Goal: Book appointment/travel/reservation

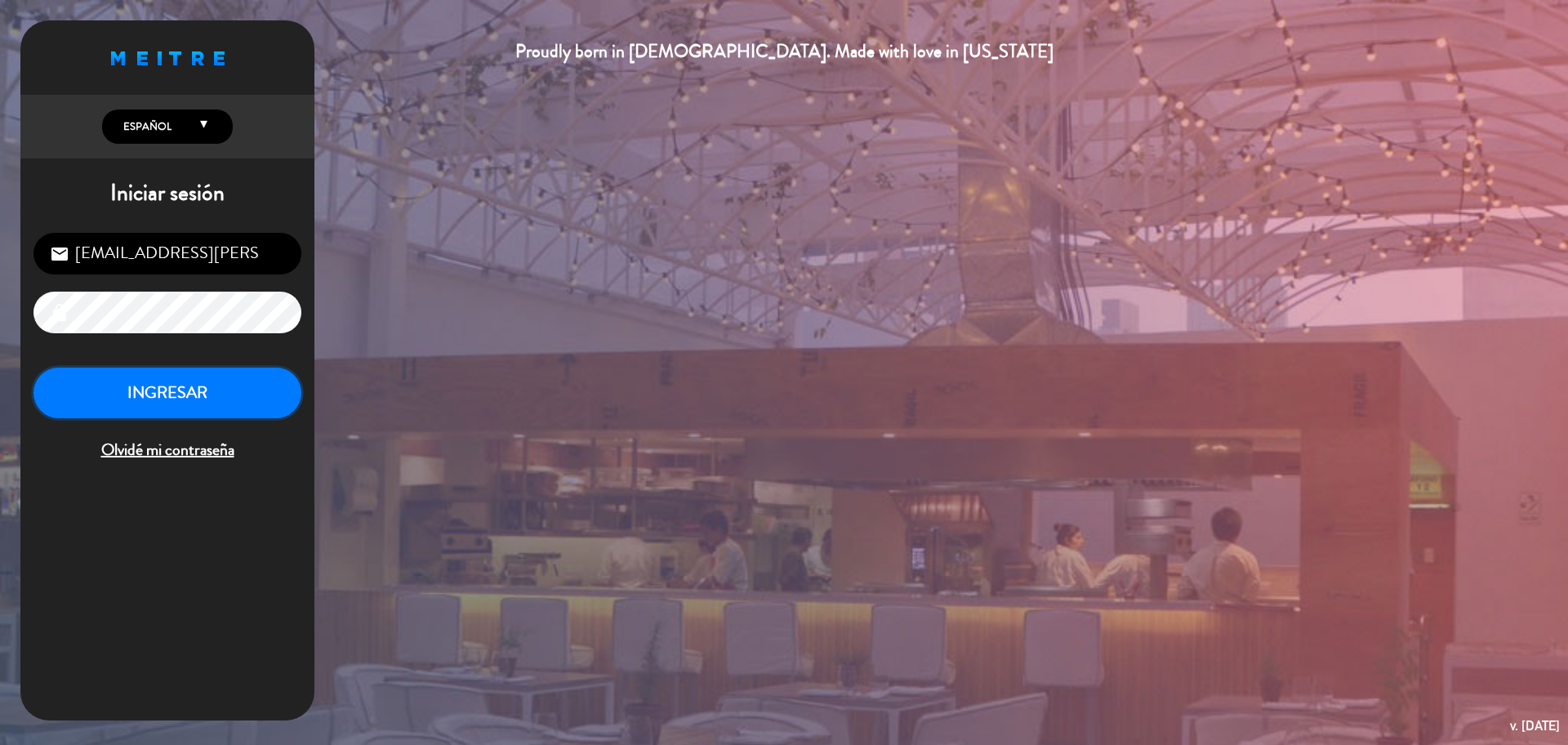
click at [197, 401] on button "INGRESAR" at bounding box center [167, 393] width 268 height 51
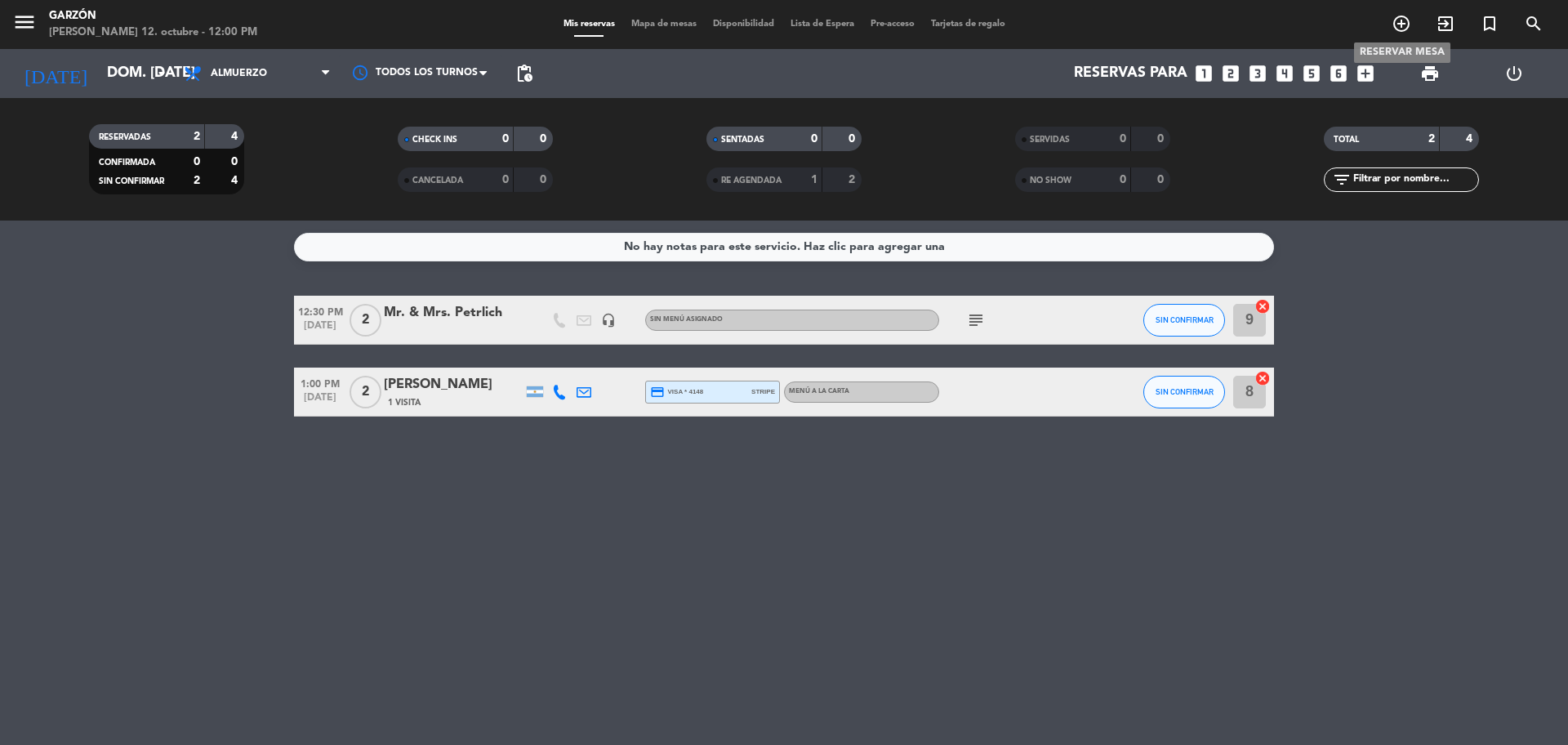
click at [1400, 26] on icon "add_circle_outline" at bounding box center [1401, 23] width 20 height 20
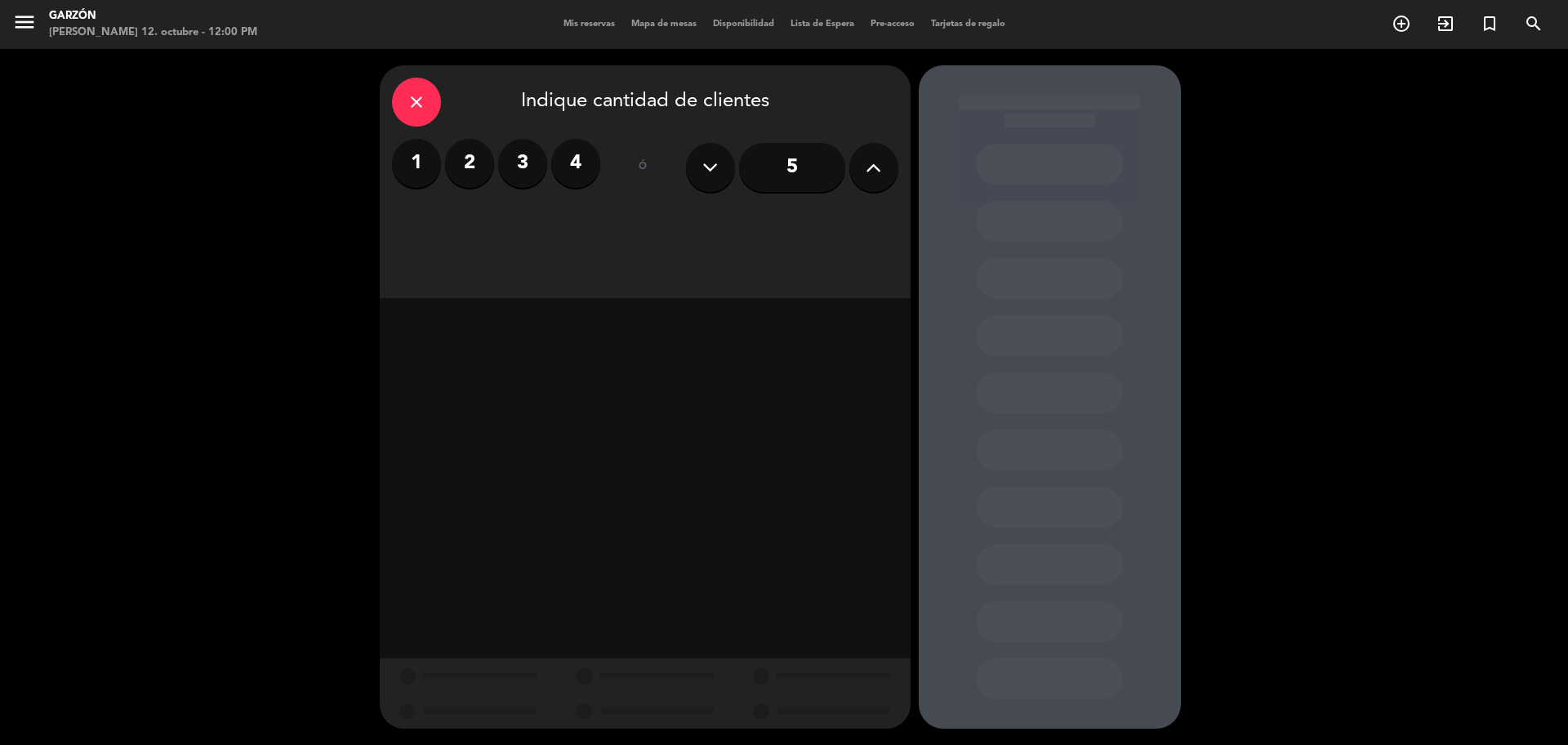
click at [478, 176] on label "2" at bounding box center [470, 163] width 49 height 49
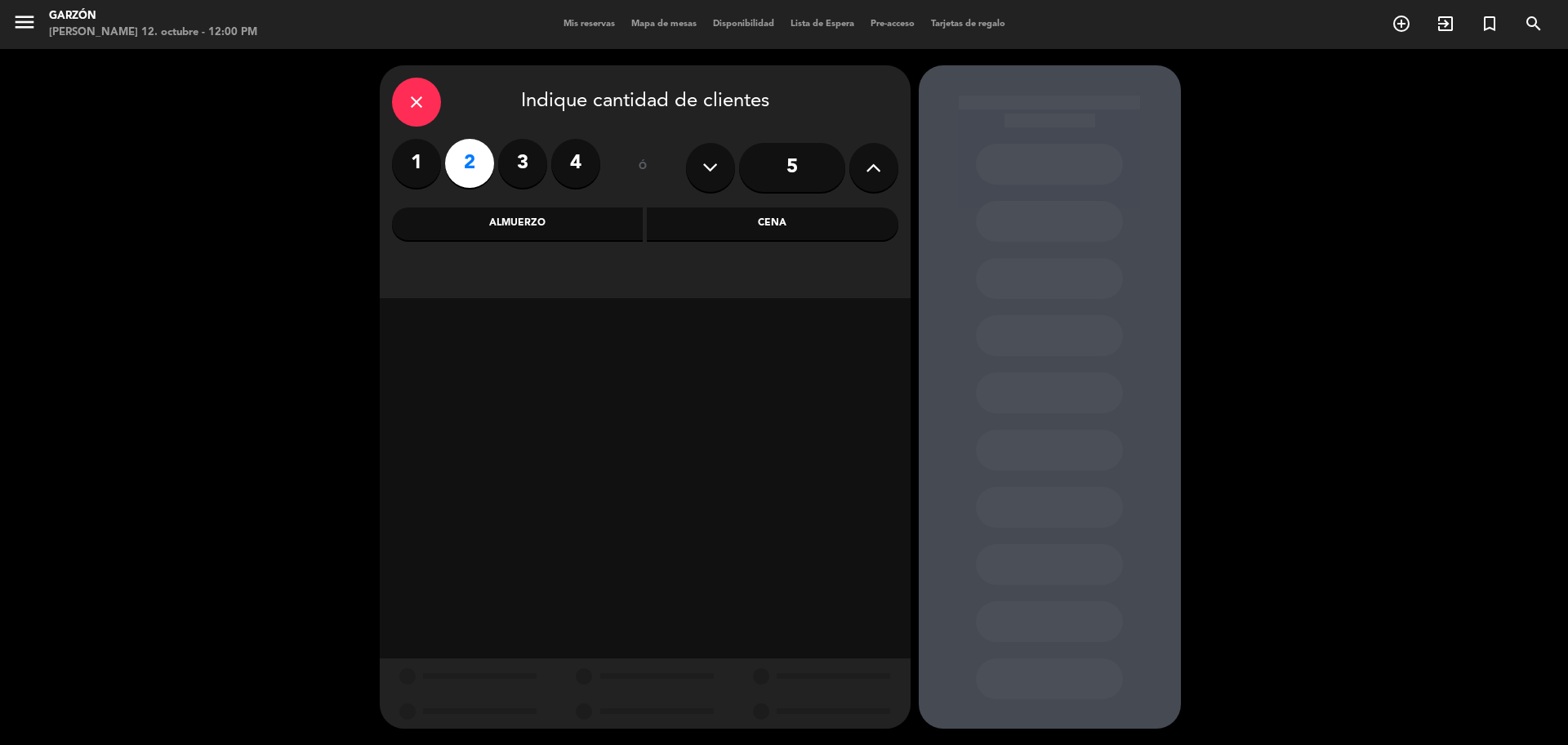
click at [541, 227] on div "Almuerzo" at bounding box center [518, 224] width 252 height 32
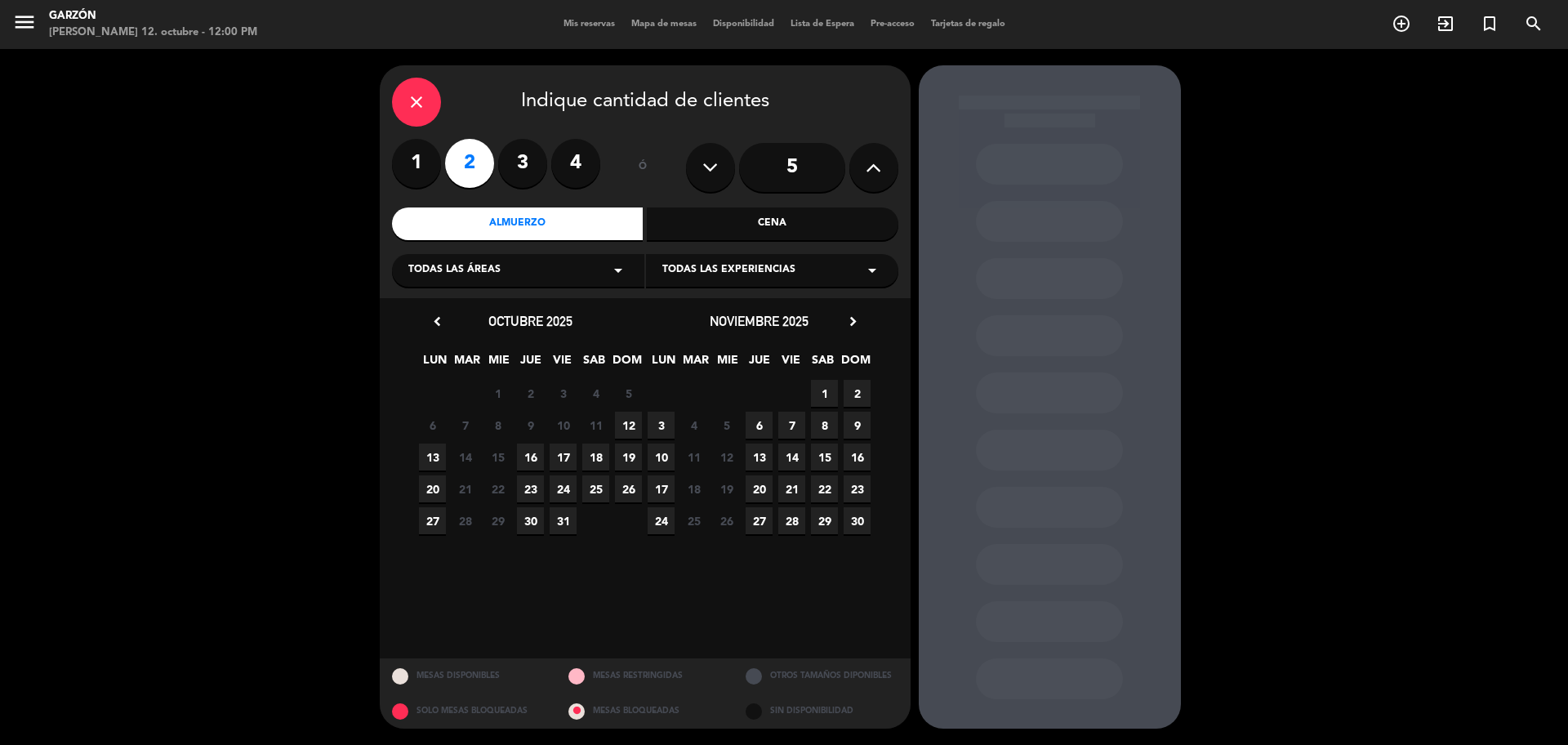
click at [622, 422] on span "12" at bounding box center [628, 426] width 27 height 27
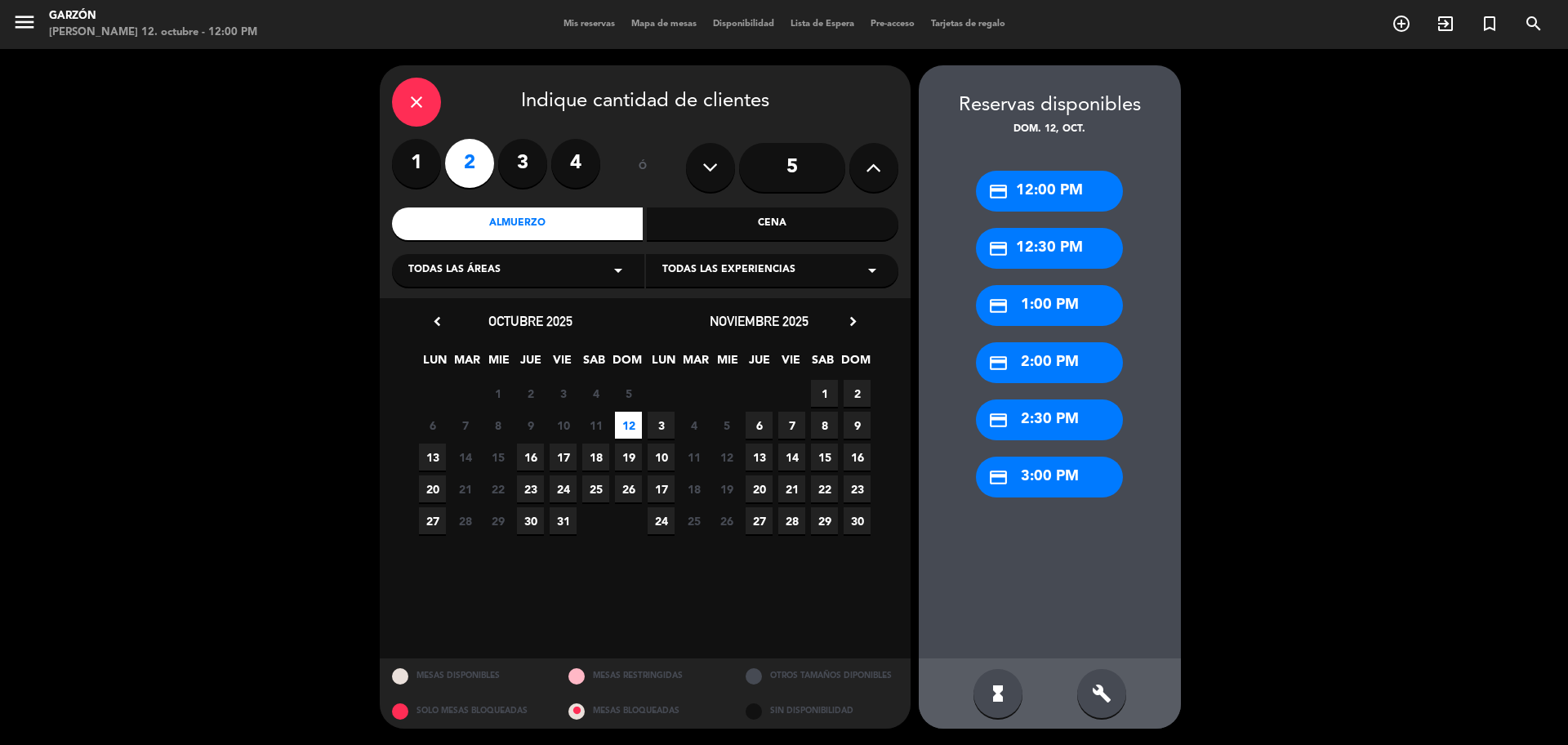
click at [1030, 356] on div "credit_card 2:00 PM" at bounding box center [1050, 363] width 147 height 41
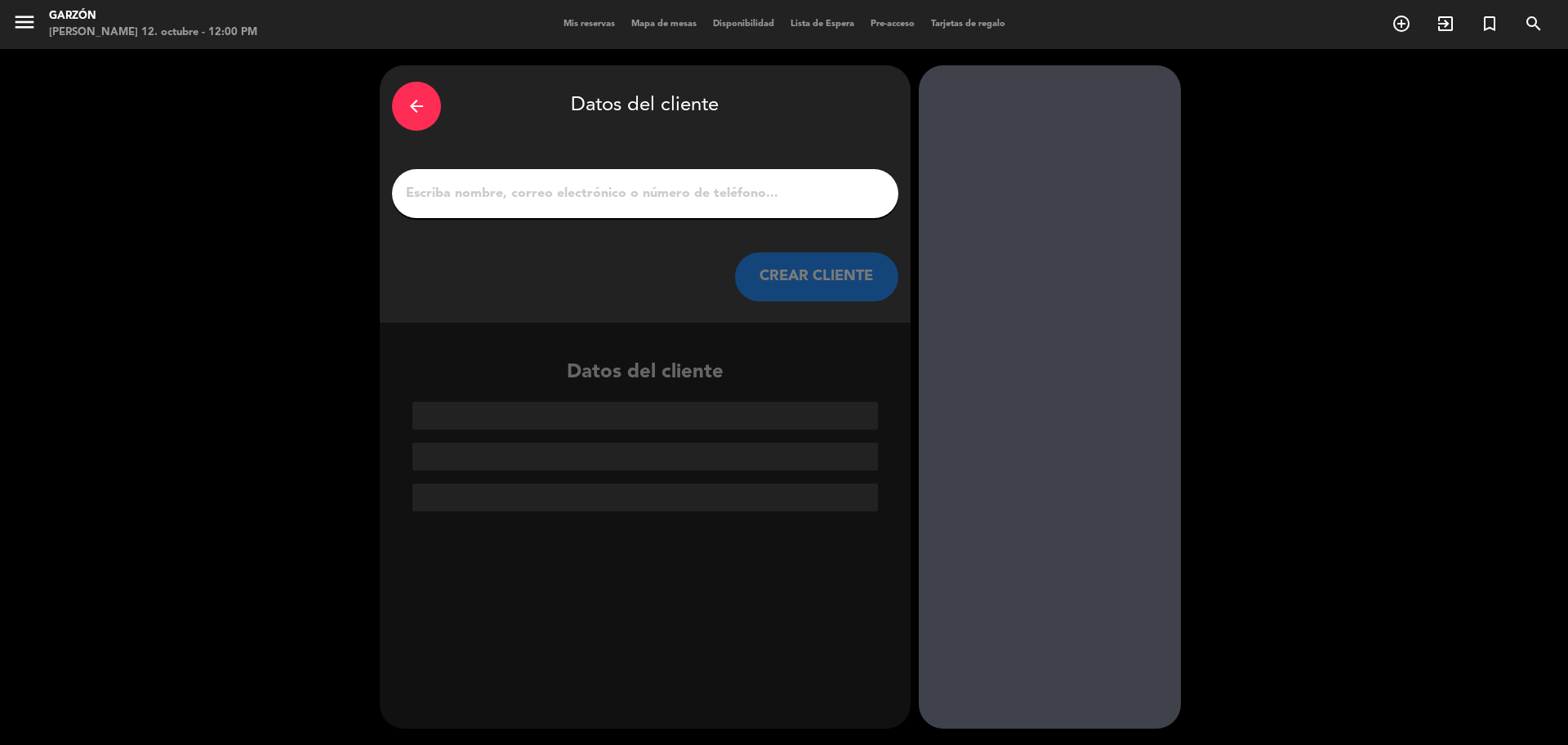
click at [501, 189] on input "1" at bounding box center [645, 193] width 482 height 23
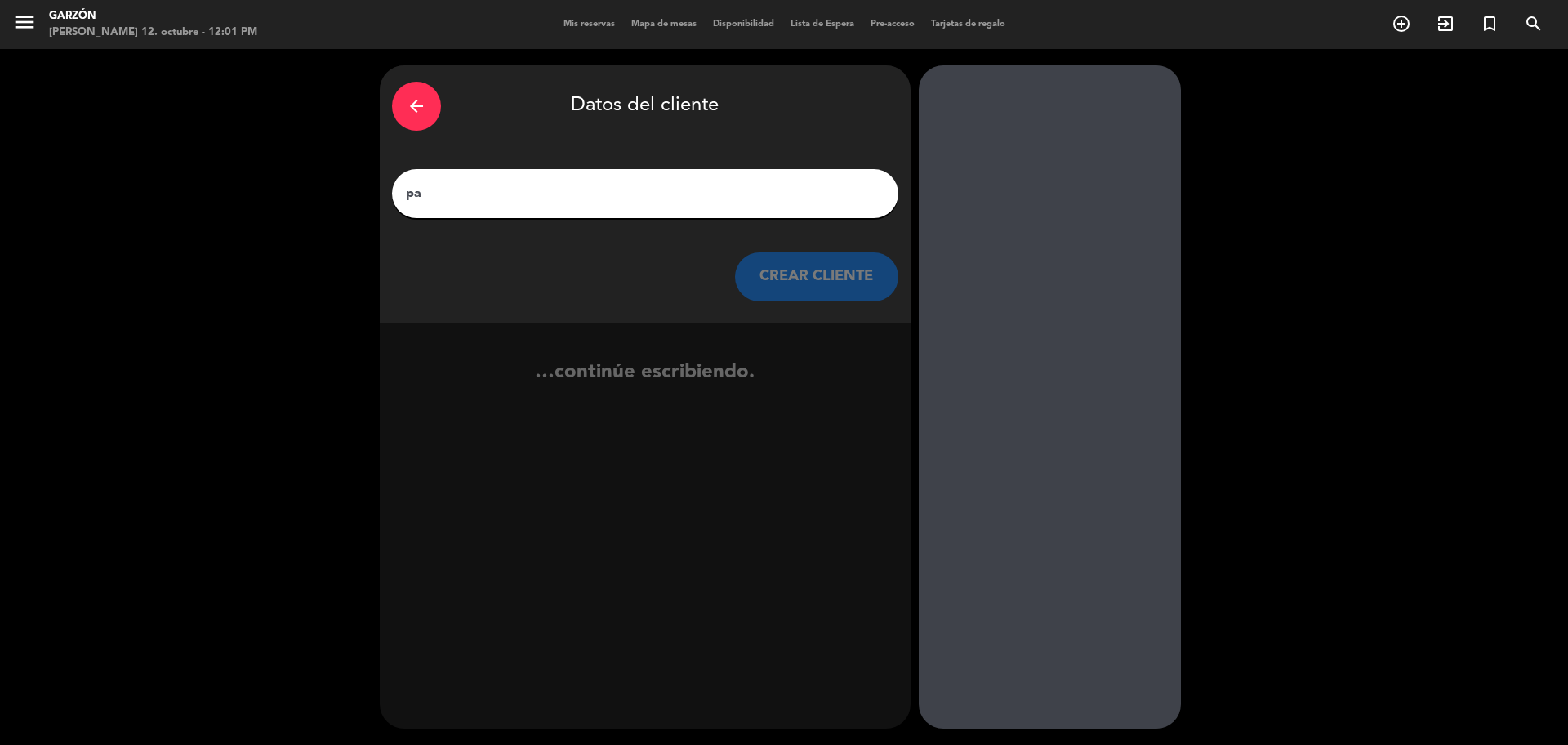
type input "p"
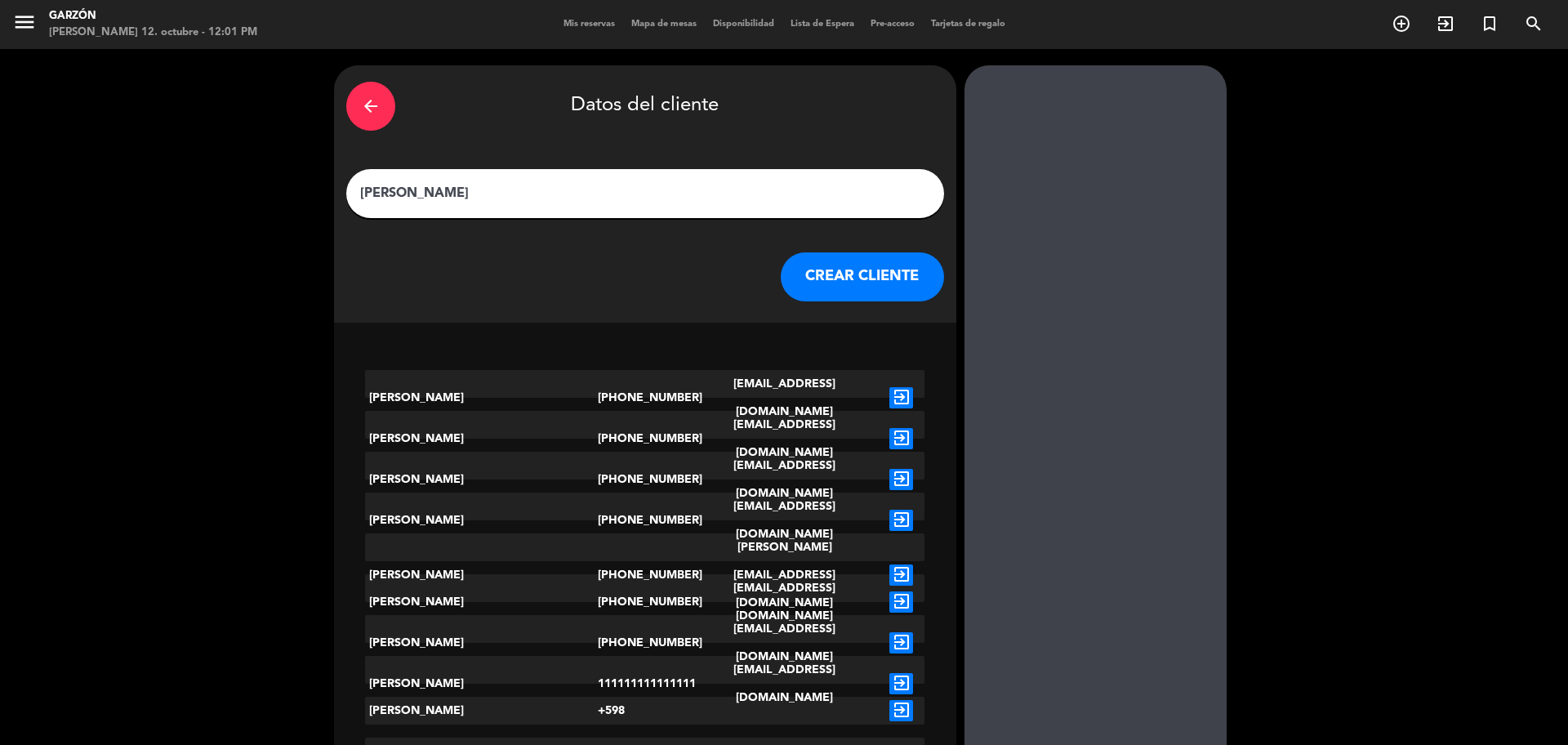
type input "[PERSON_NAME]"
click at [789, 279] on button "CREAR CLIENTE" at bounding box center [862, 277] width 163 height 49
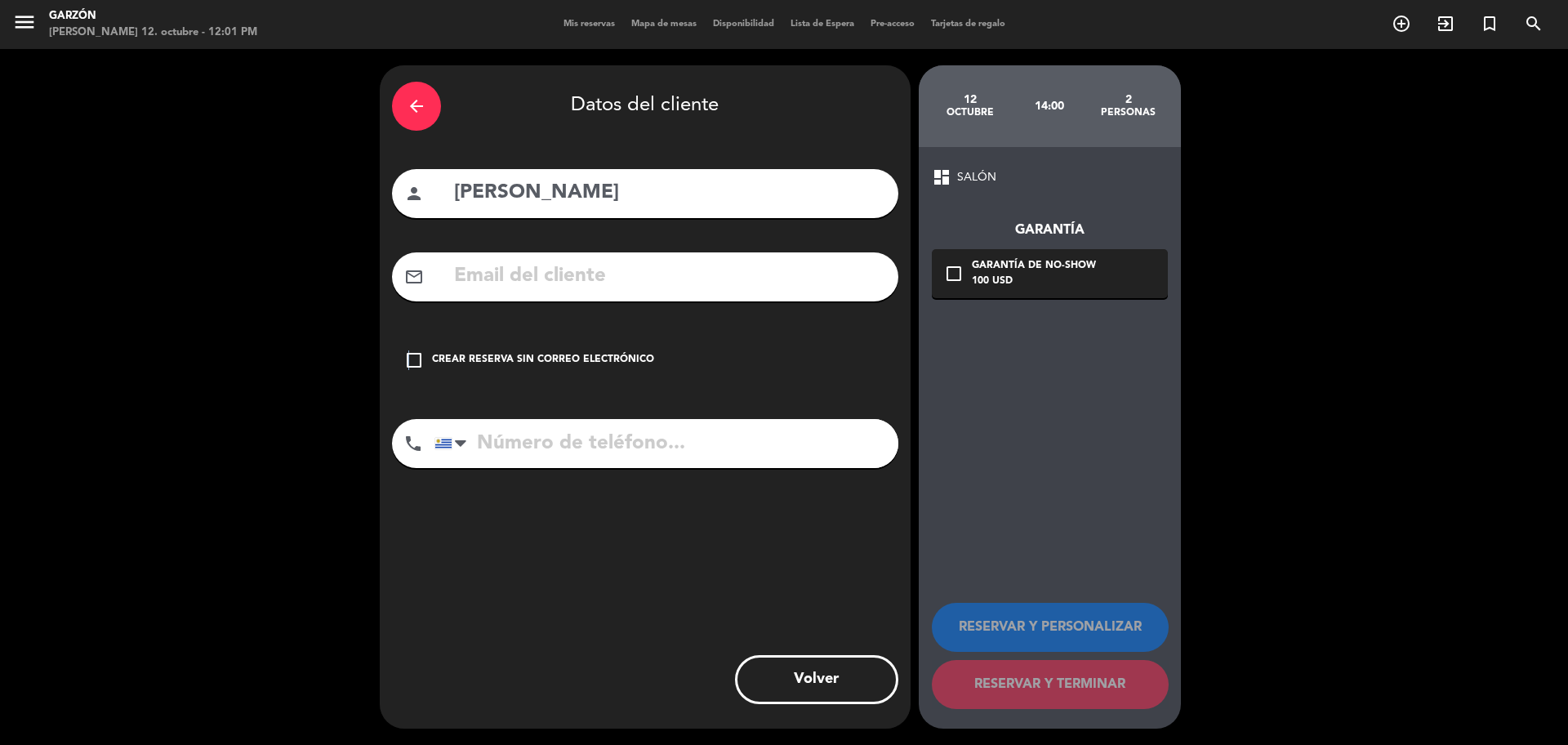
click at [409, 352] on icon "check_box_outline_blank" at bounding box center [414, 360] width 20 height 20
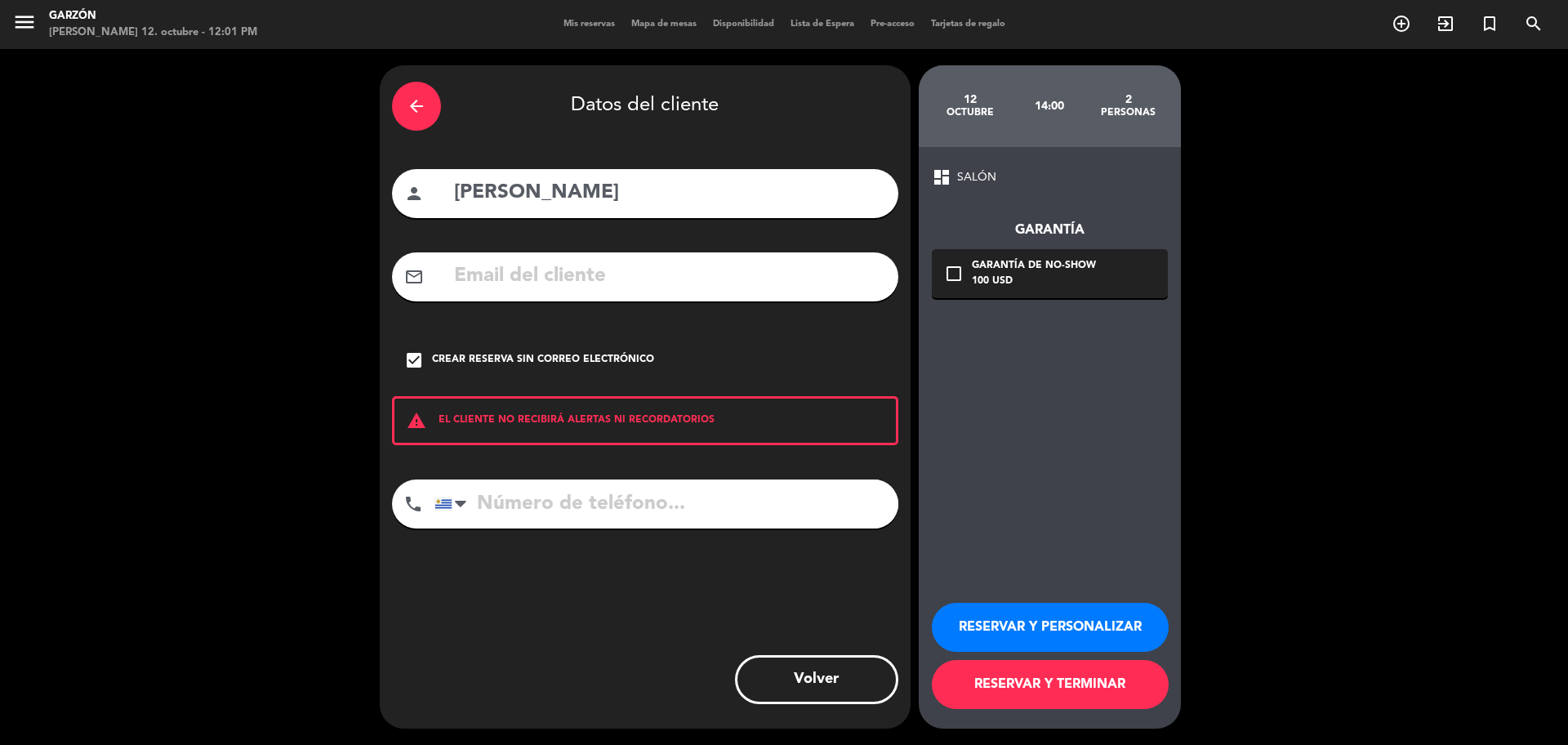
click at [1039, 687] on button "RESERVAR Y TERMINAR" at bounding box center [1050, 685] width 237 height 49
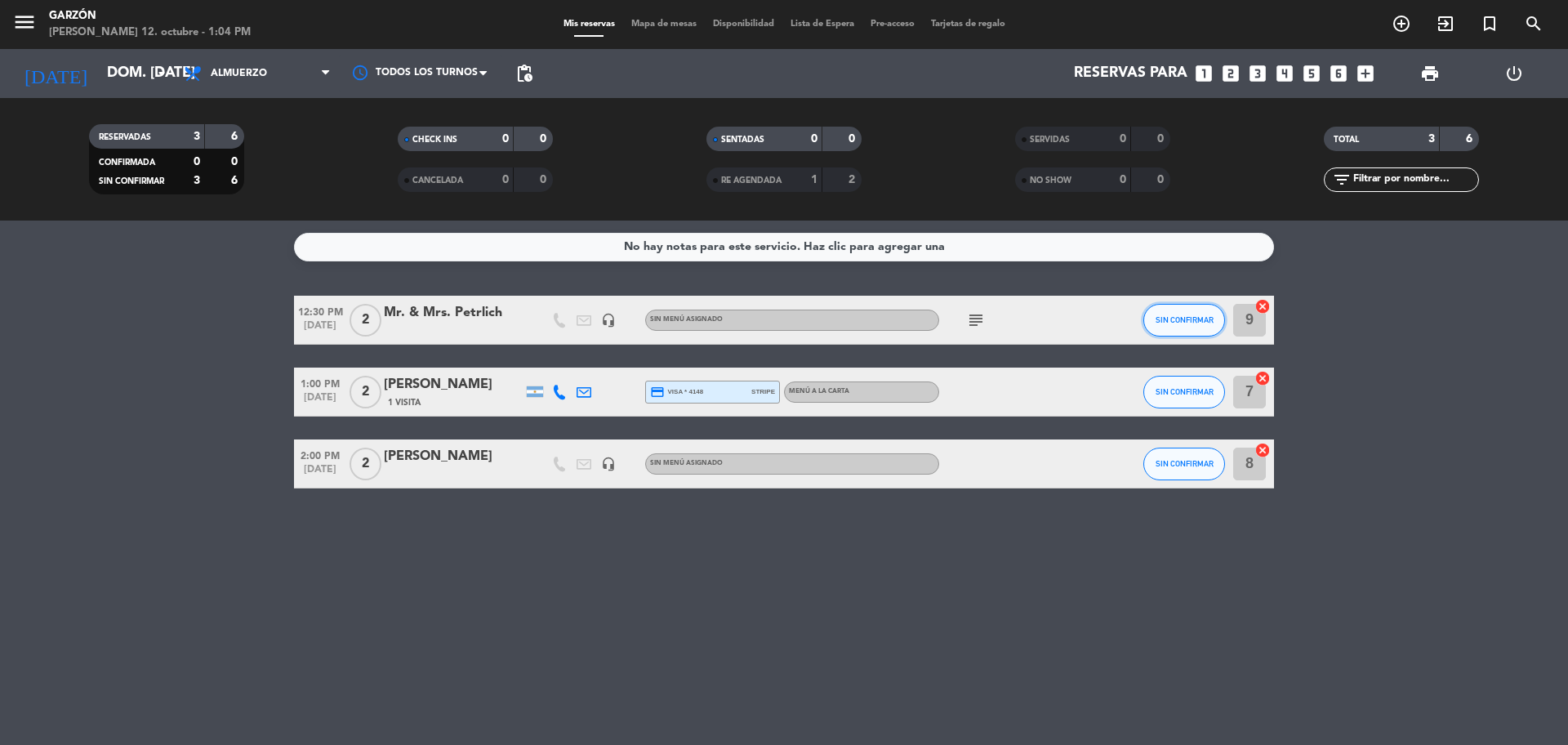
click at [1185, 327] on button "SIN CONFIRMAR" at bounding box center [1184, 320] width 82 height 32
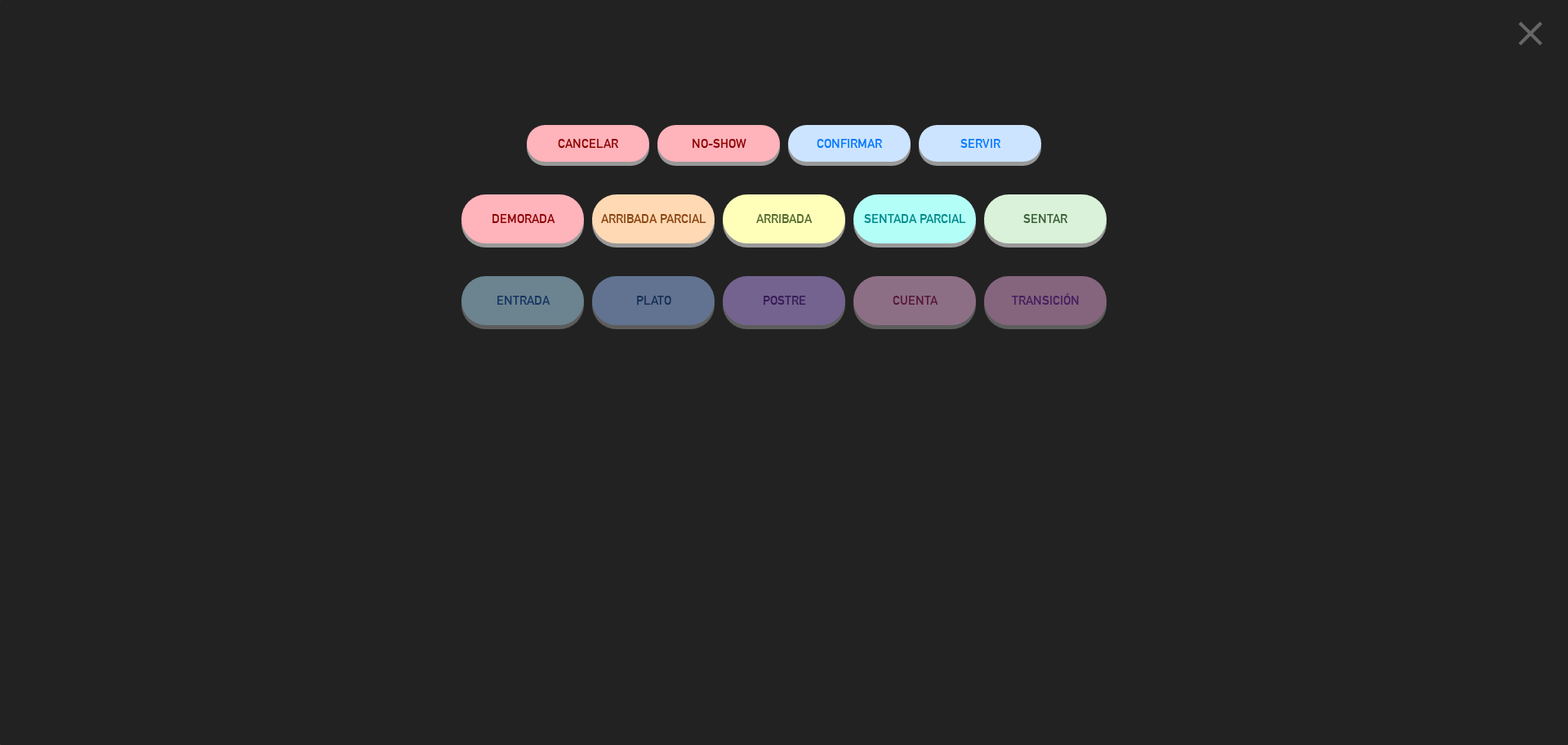
click at [1082, 228] on button "SENTAR" at bounding box center [1045, 219] width 123 height 49
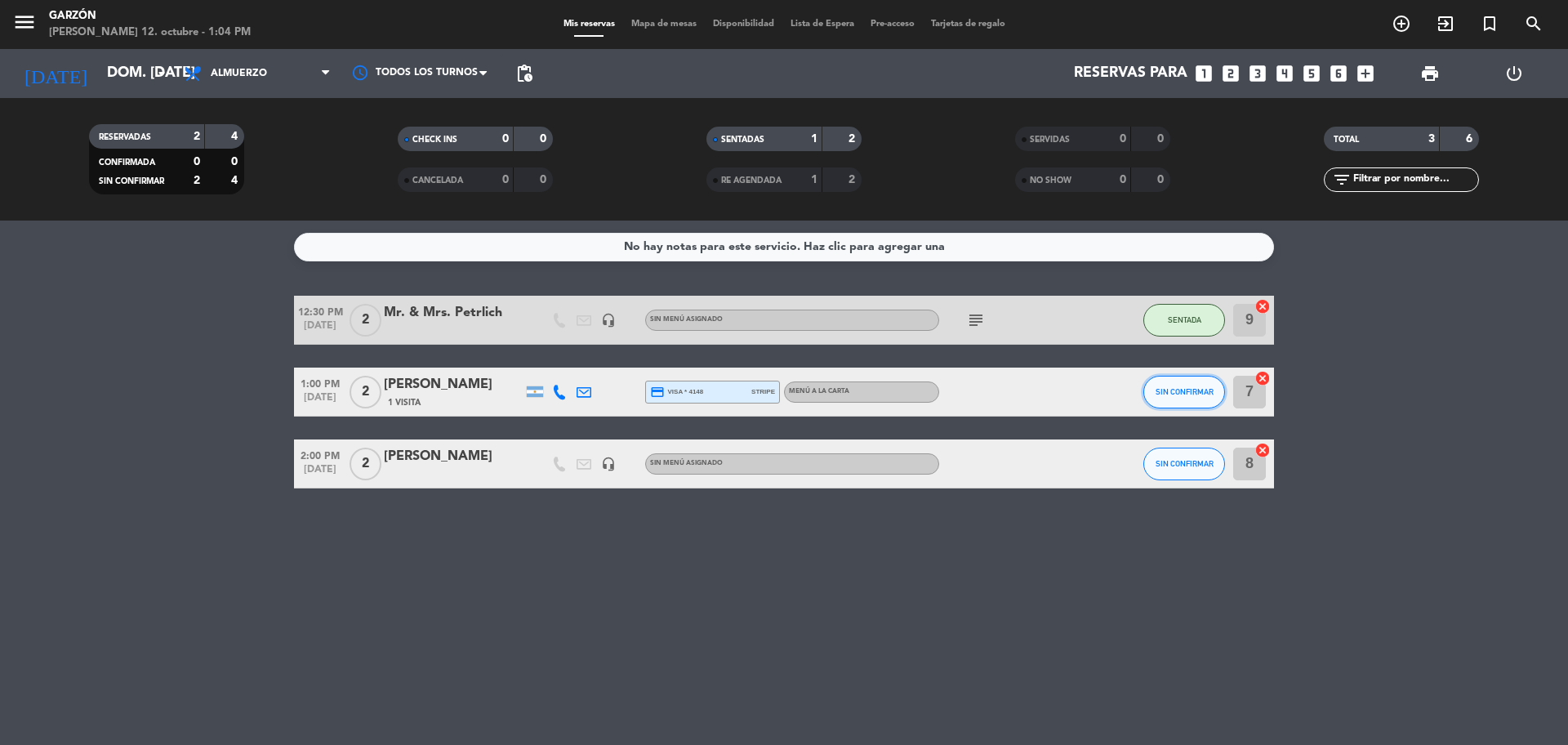
click at [1209, 393] on span "SIN CONFIRMAR" at bounding box center [1185, 392] width 58 height 9
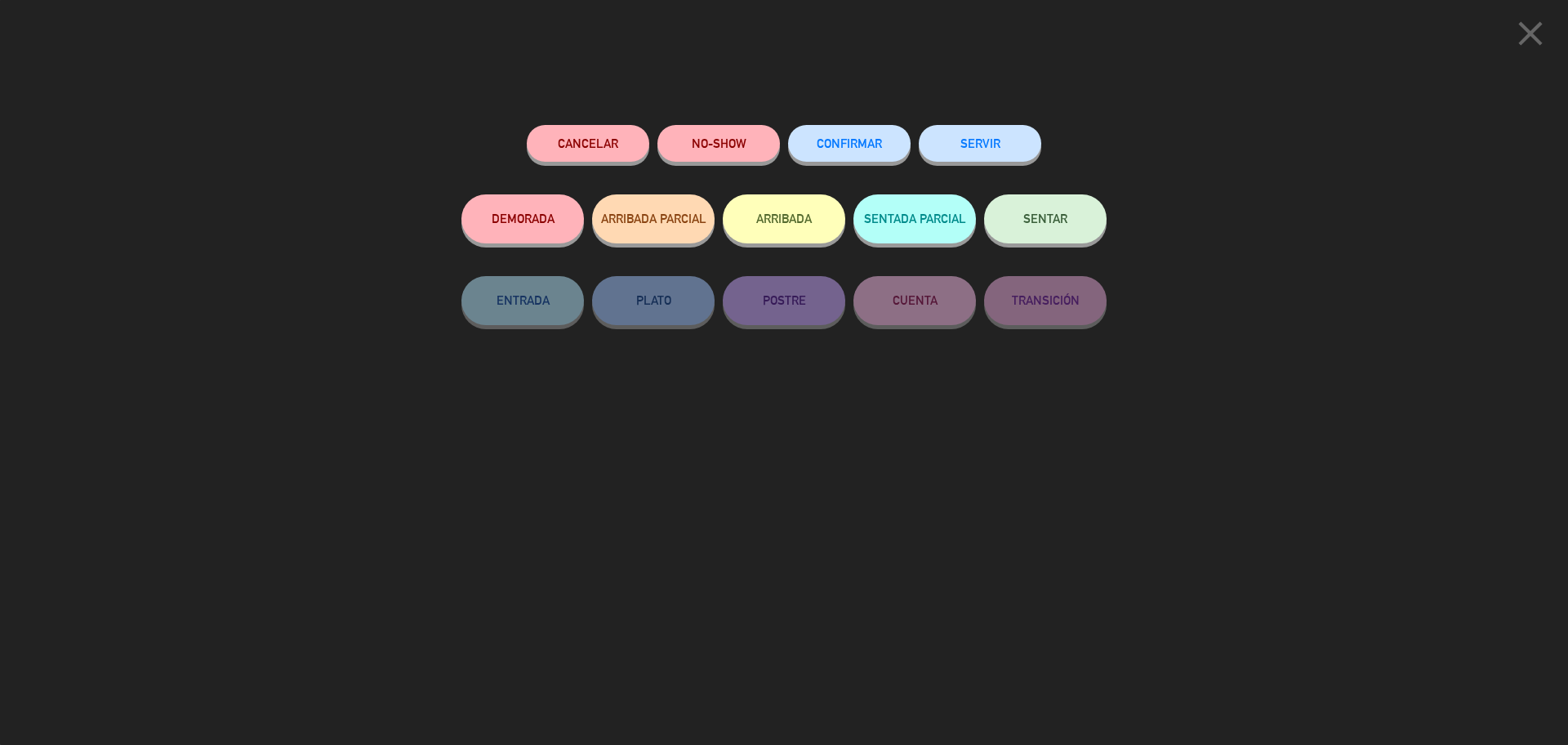
click at [1019, 221] on button "SENTAR" at bounding box center [1045, 219] width 123 height 49
